Goal: Information Seeking & Learning: Learn about a topic

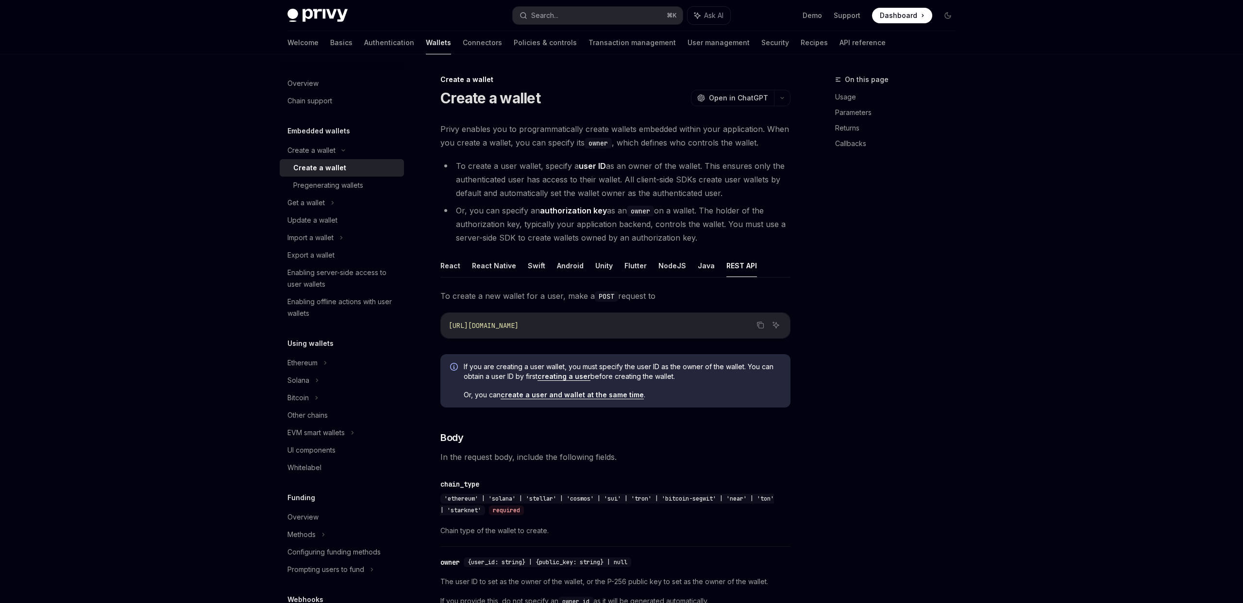
scroll to position [190, 0]
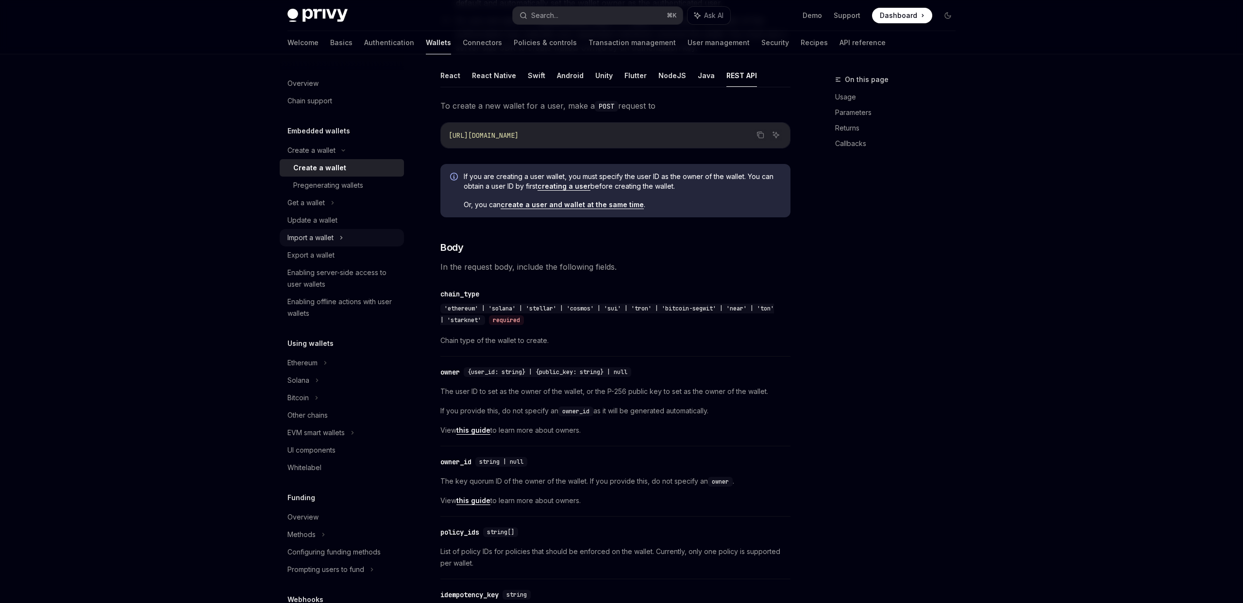
click at [343, 235] on icon at bounding box center [341, 238] width 4 height 12
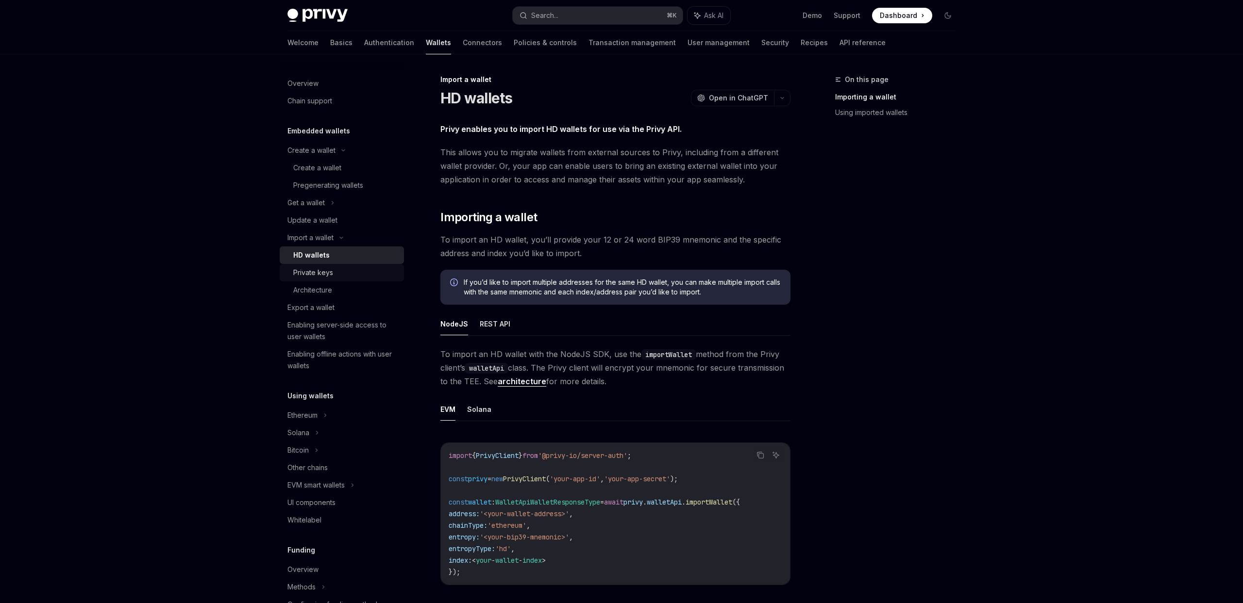
click at [310, 273] on div "Private keys" at bounding box center [313, 273] width 40 height 12
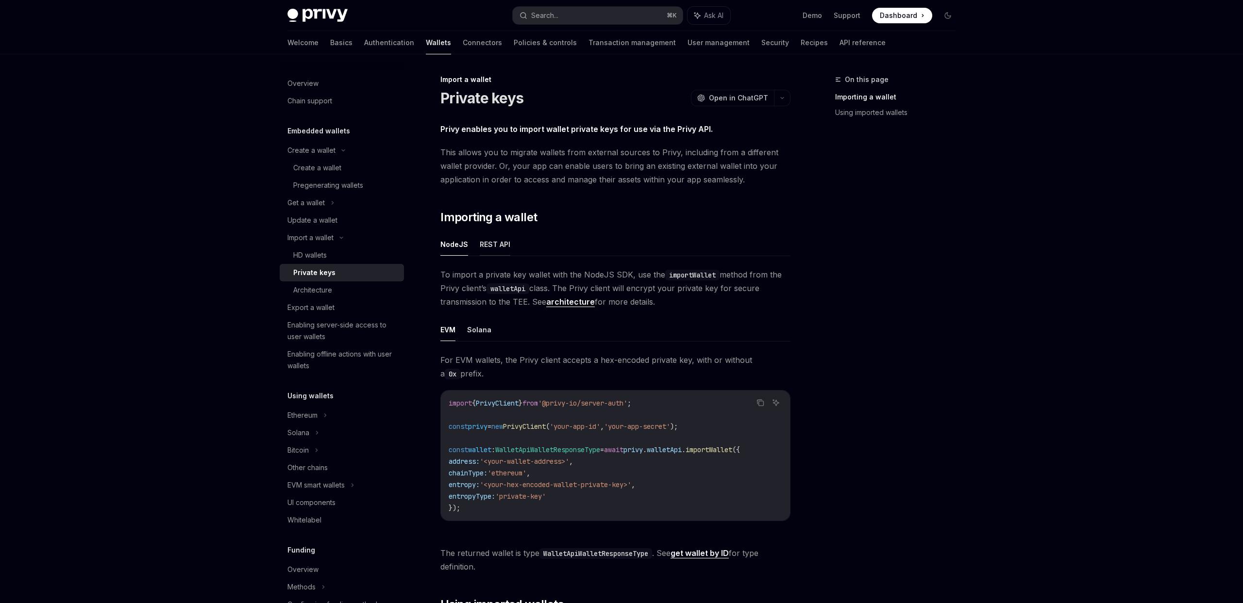
click at [502, 247] on button "REST API" at bounding box center [495, 244] width 31 height 23
type textarea "*"
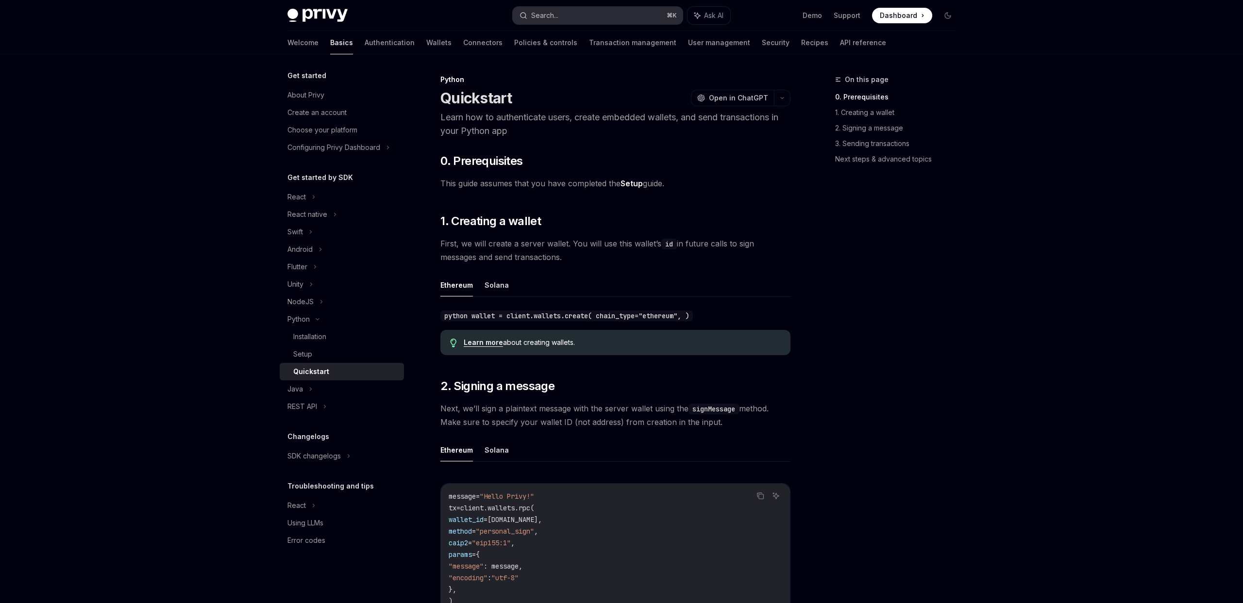
click at [552, 19] on div "Search..." at bounding box center [544, 16] width 27 height 12
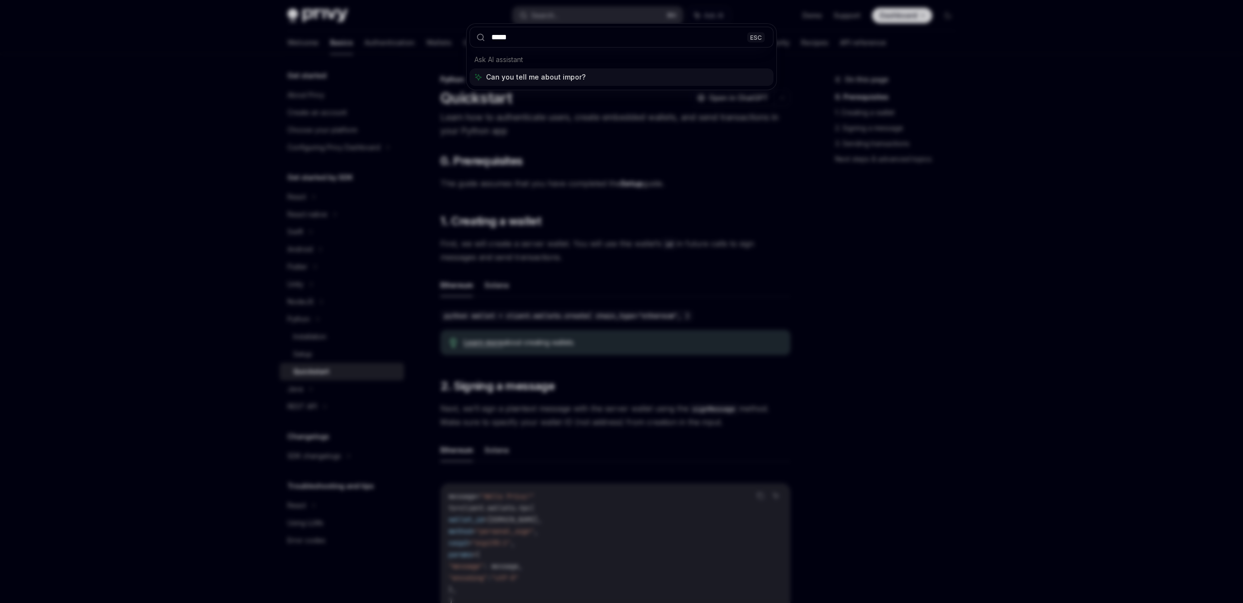
type input "******"
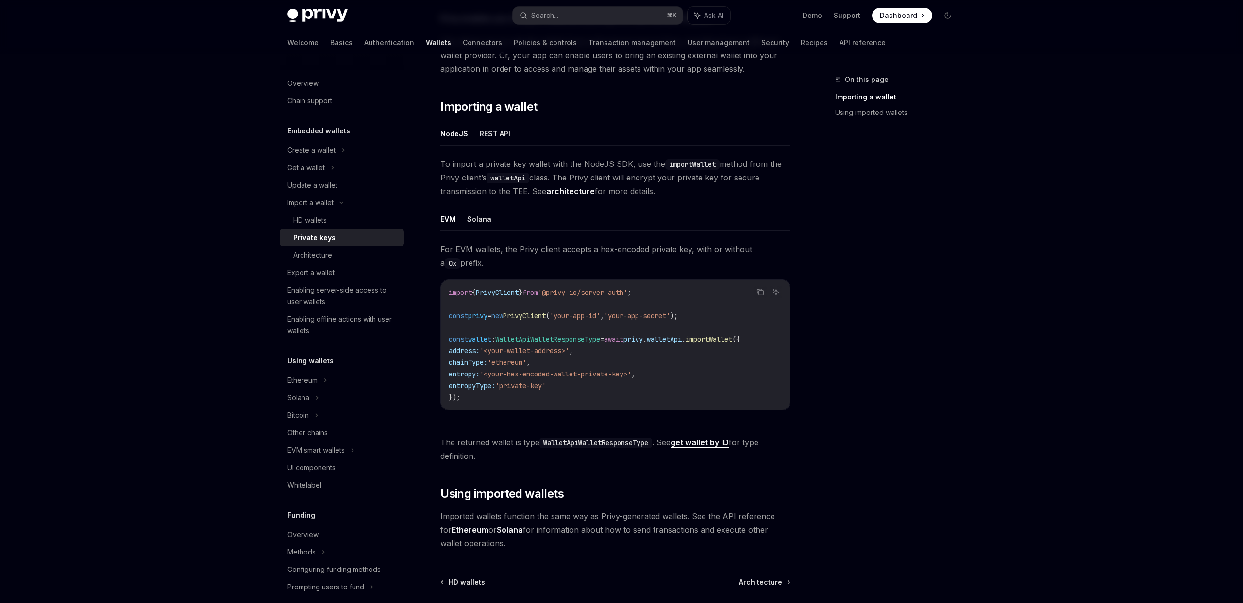
scroll to position [206, 0]
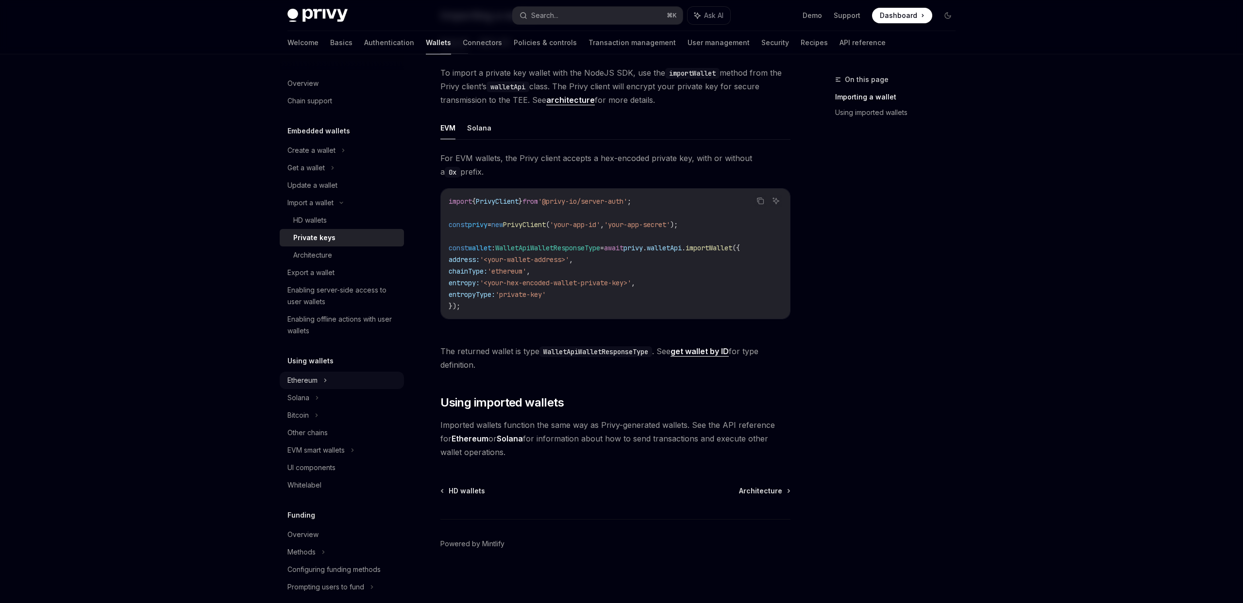
click at [361, 159] on div "Ethereum" at bounding box center [342, 150] width 124 height 17
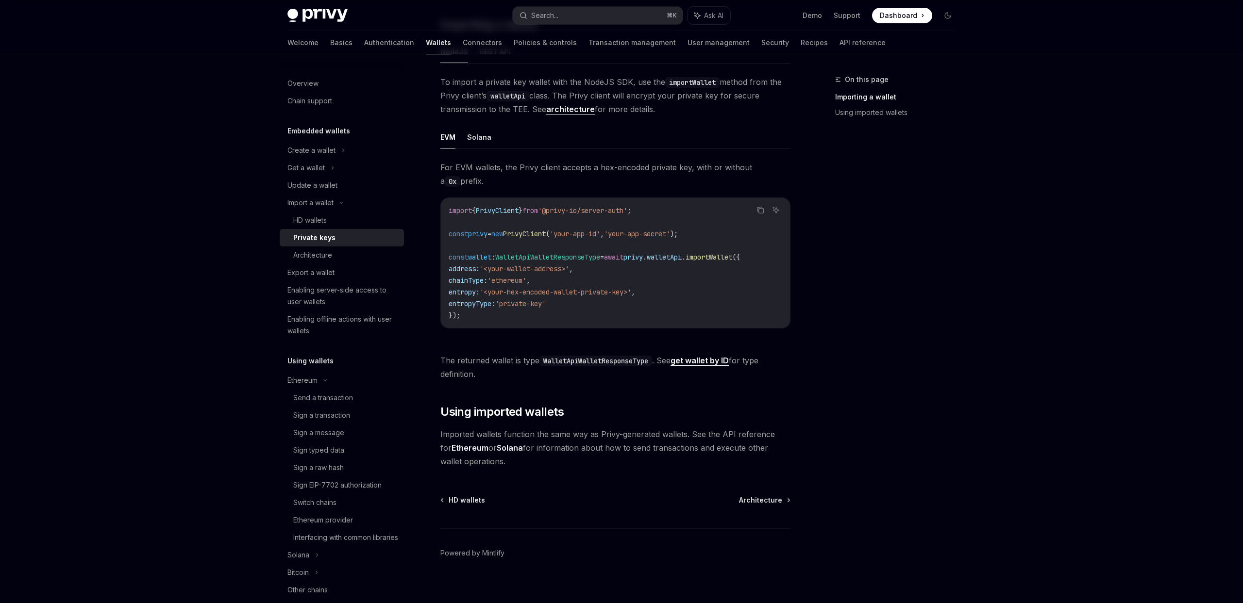
scroll to position [206, 0]
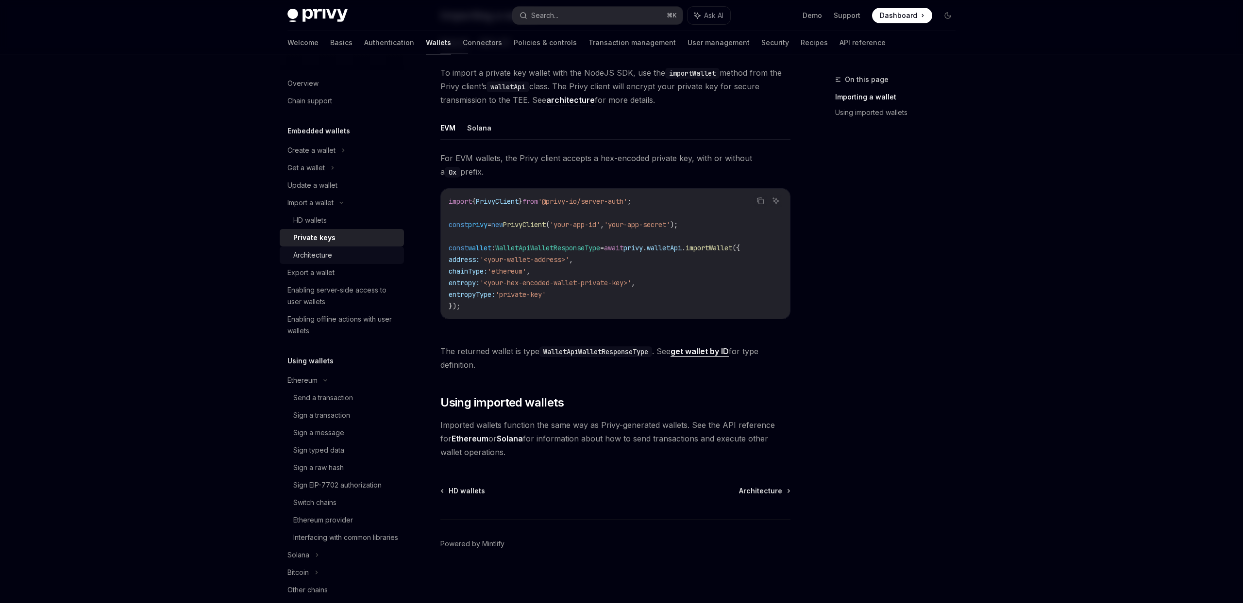
click at [330, 259] on div "Architecture" at bounding box center [312, 256] width 39 height 12
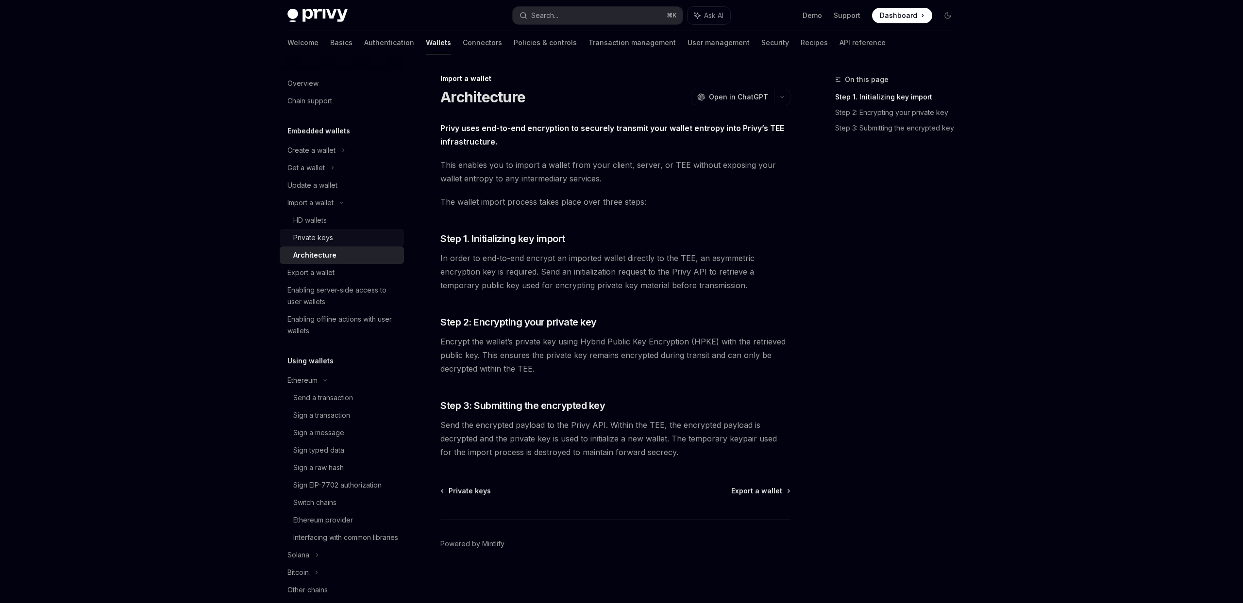
click at [388, 236] on div "Private keys" at bounding box center [345, 238] width 105 height 12
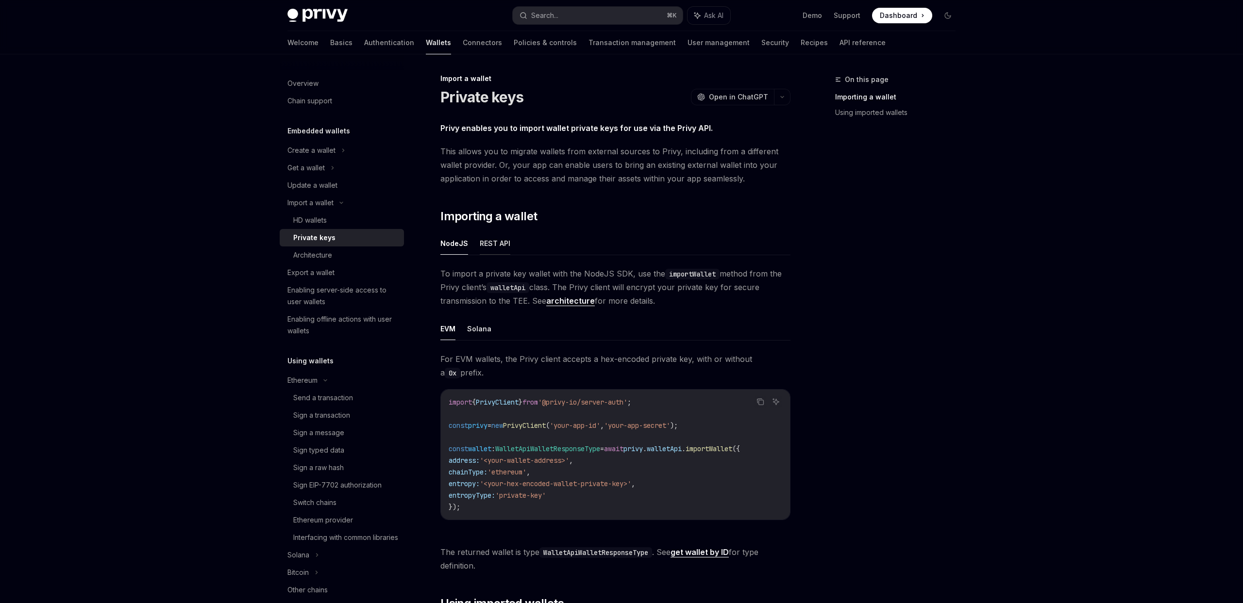
click at [503, 240] on button "REST API" at bounding box center [495, 243] width 31 height 23
type textarea "*"
